Goal: Information Seeking & Learning: Learn about a topic

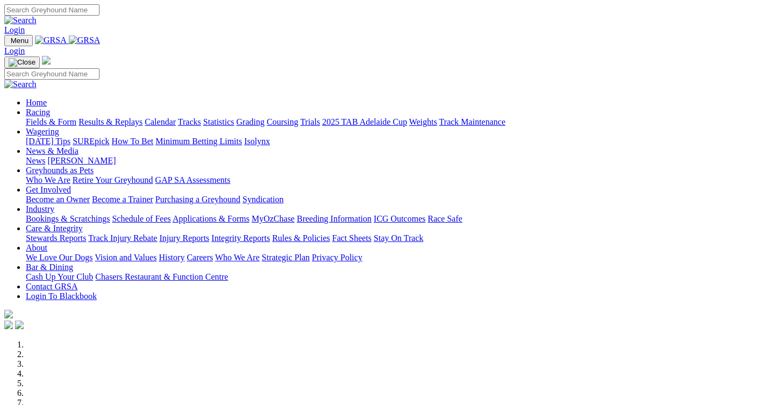
scroll to position [323, 0]
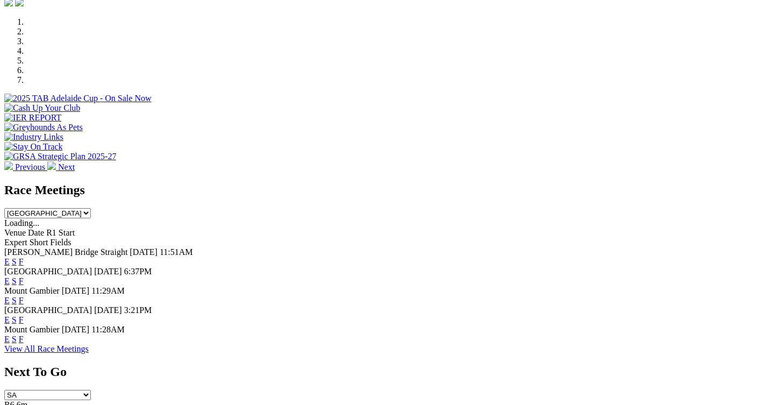
click at [24, 257] on link "F" at bounding box center [21, 261] width 5 height 9
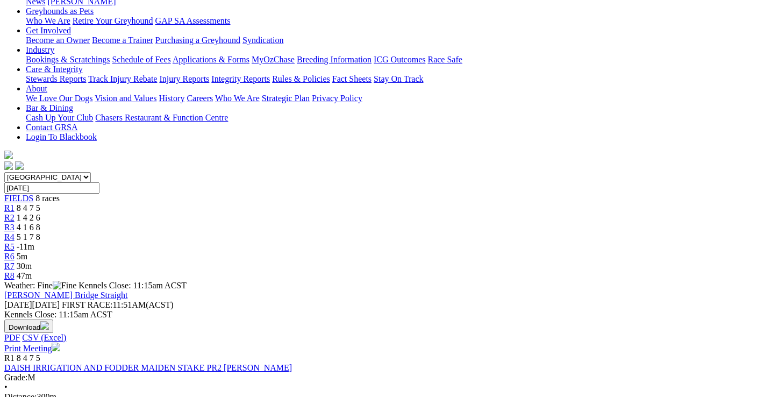
scroll to position [161, 0]
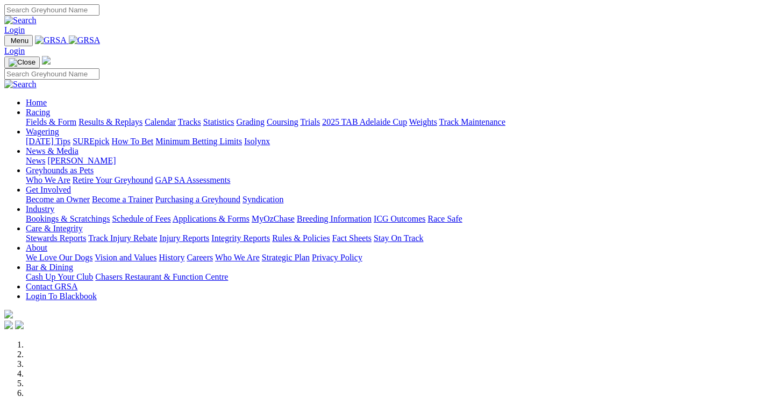
click at [117, 117] on link "Results & Replays" at bounding box center [111, 121] width 64 height 9
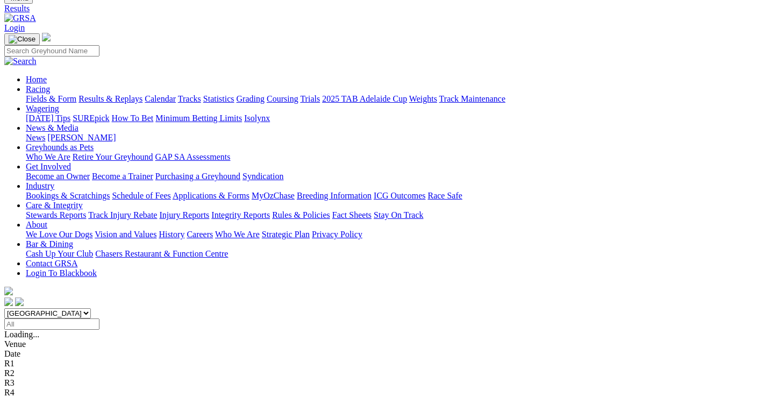
scroll to position [161, 0]
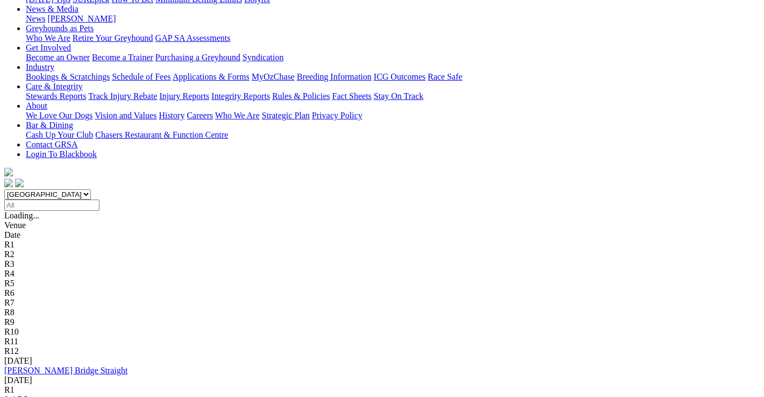
click at [28, 395] on link "8 4 7 5" at bounding box center [16, 399] width 24 height 9
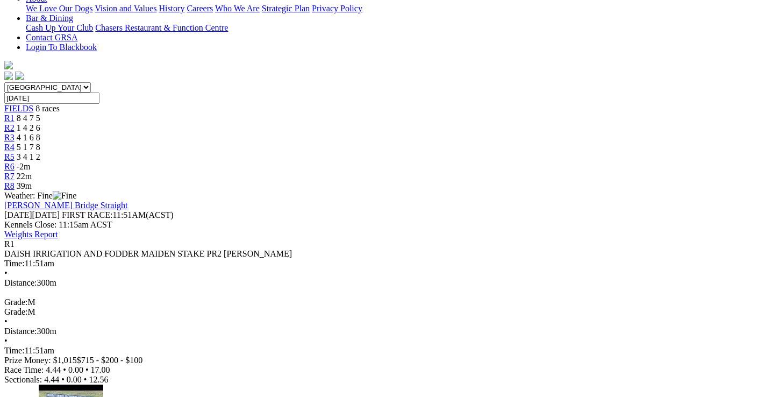
scroll to position [269, 0]
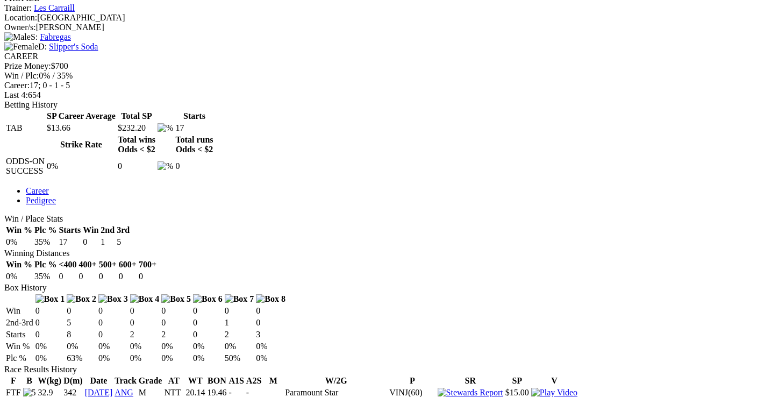
scroll to position [538, 0]
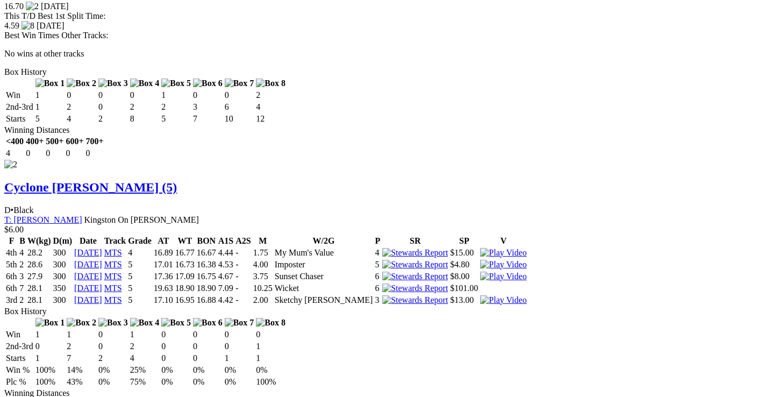
scroll to position [1505, 0]
